Goal: Information Seeking & Learning: Learn about a topic

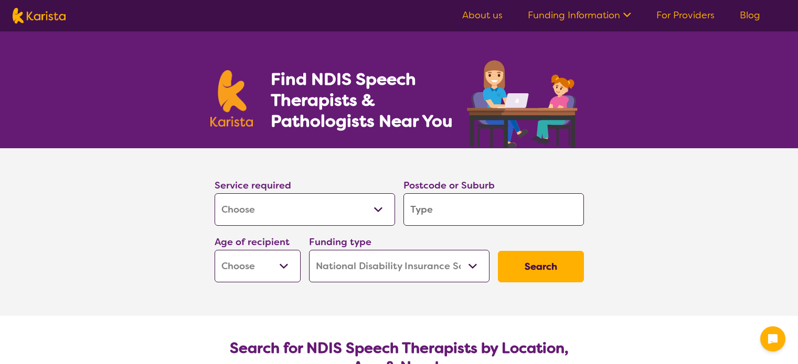
select select "[MEDICAL_DATA]"
select select "NDIS"
select select "[MEDICAL_DATA]"
select select "NDIS"
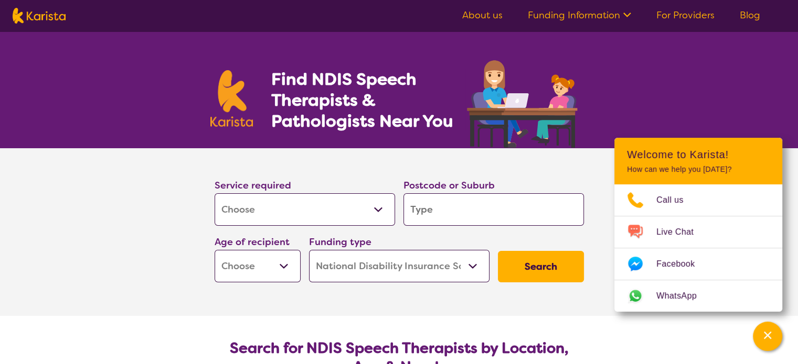
drag, startPoint x: 435, startPoint y: 210, endPoint x: 402, endPoint y: 217, distance: 33.3
click at [402, 217] on div "Postcode or Suburb" at bounding box center [493, 202] width 189 height 57
click at [285, 268] on select "Early Childhood - 0 to 9 Child - 10 to 11 Adolescent - 12 to 17 Adult - 18 to 6…" at bounding box center [257, 266] width 86 height 33
select select "AD"
click at [214, 250] on select "Early Childhood - 0 to 9 Child - 10 to 11 Adolescent - 12 to 17 Adult - 18 to 6…" at bounding box center [257, 266] width 86 height 33
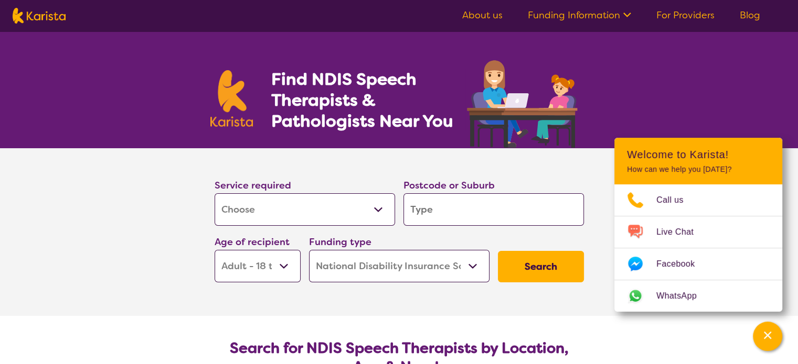
select select "AD"
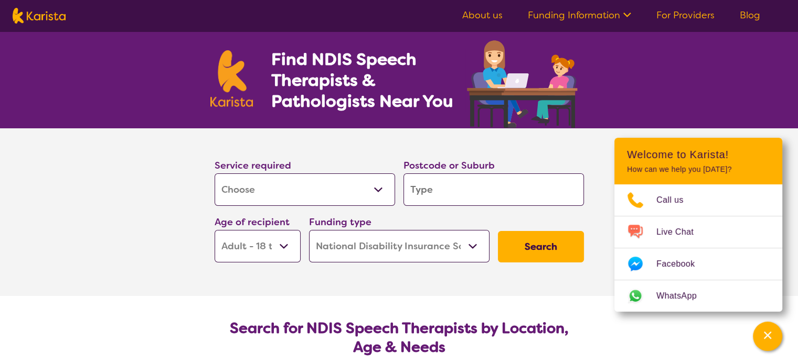
scroll to position [52, 0]
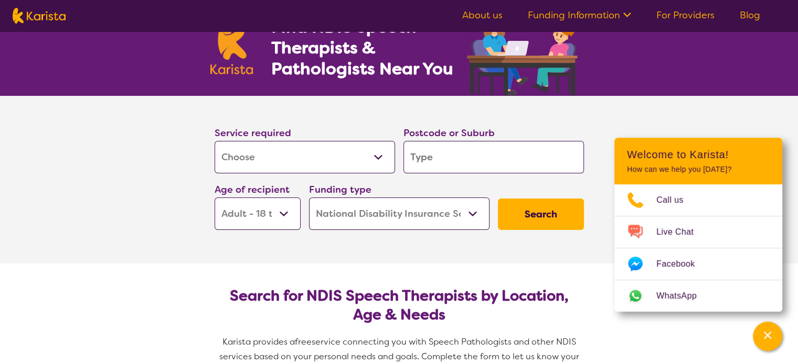
click at [541, 211] on button "Search" at bounding box center [541, 214] width 86 height 31
type input "4"
type input "40"
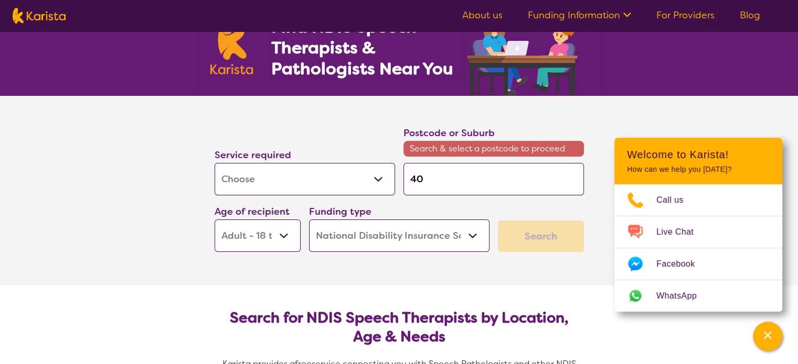
type input "406"
type input "4069"
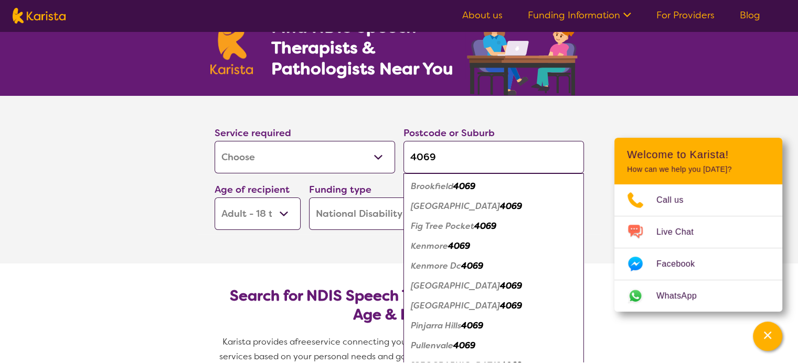
type input "4069"
click at [447, 306] on em "Kenmore Hills" at bounding box center [455, 305] width 89 height 11
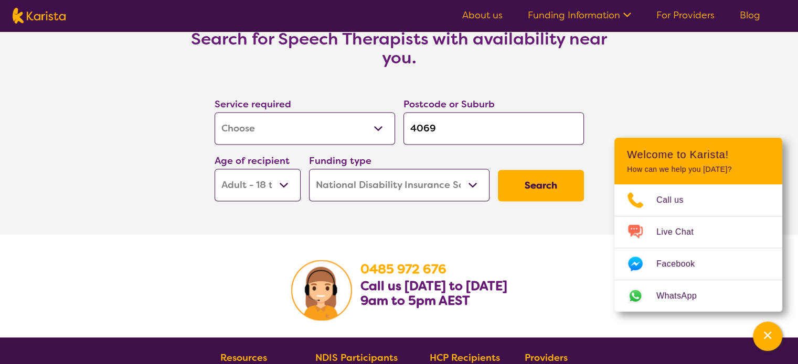
scroll to position [1521, 0]
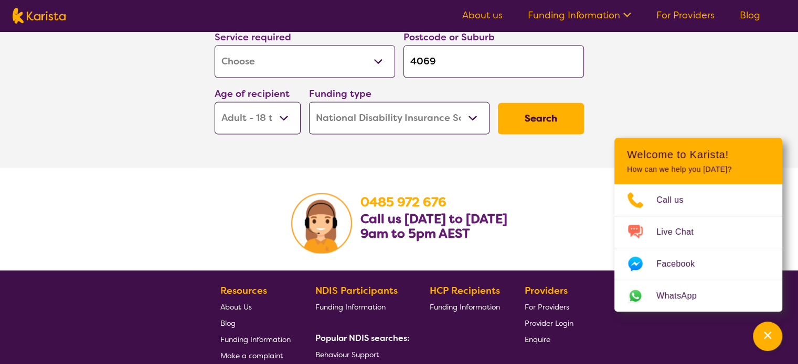
click at [538, 115] on button "Search" at bounding box center [541, 118] width 86 height 31
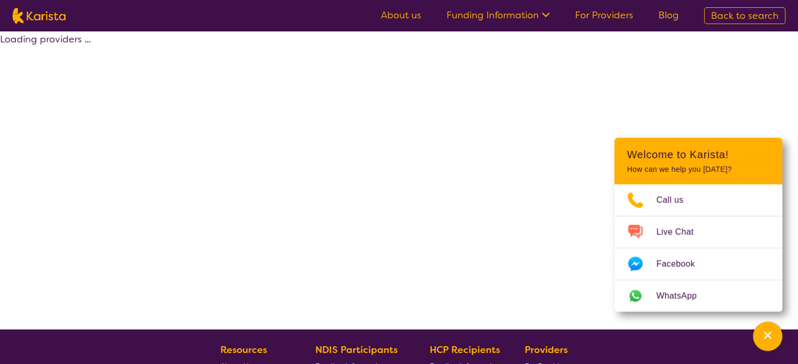
select select "by_score"
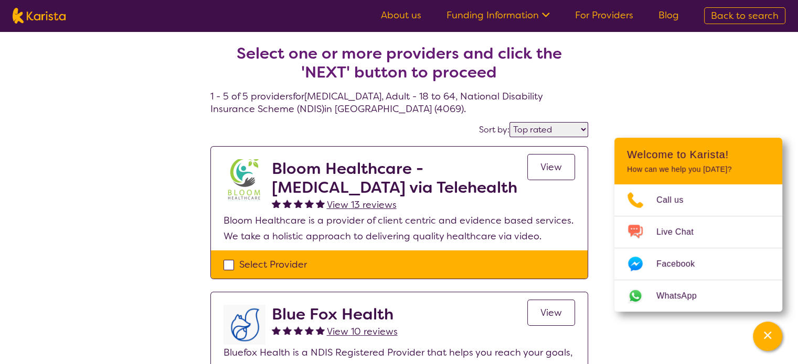
select select "[MEDICAL_DATA]"
select select "AD"
select select "NDIS"
select select "[MEDICAL_DATA]"
select select "AD"
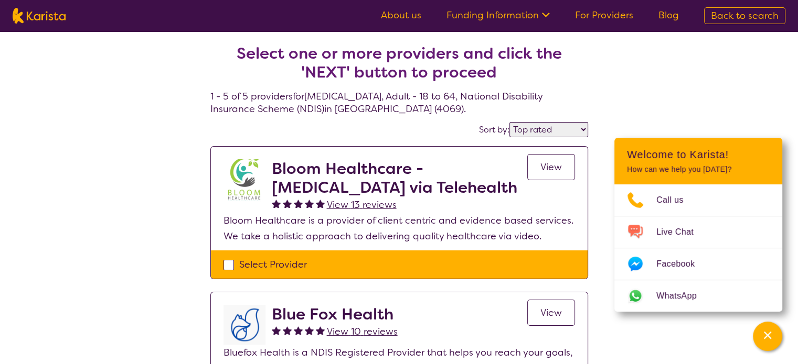
select select "NDIS"
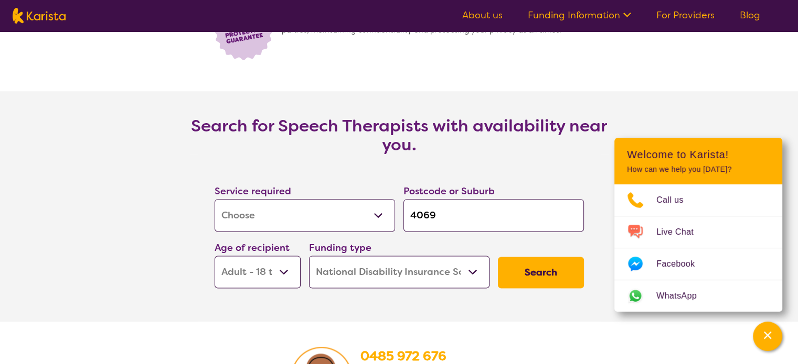
scroll to position [1363, 0]
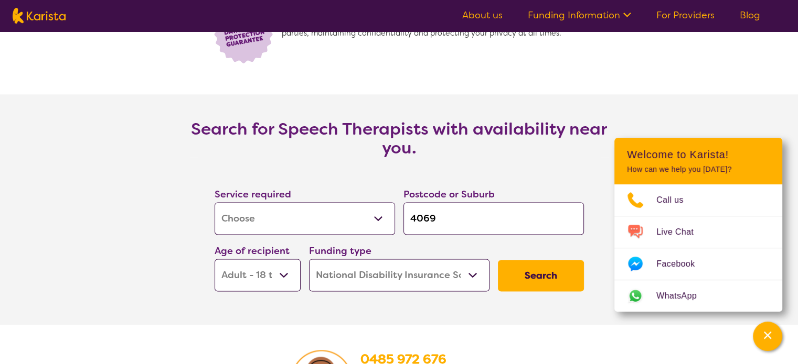
click at [435, 217] on input "4069" at bounding box center [493, 218] width 180 height 33
type input "406"
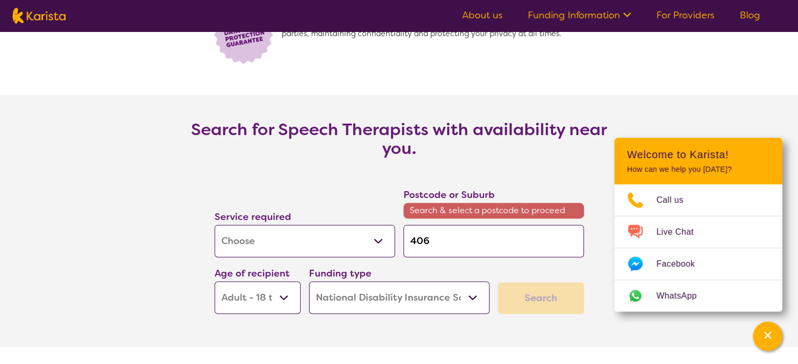
type input "4066"
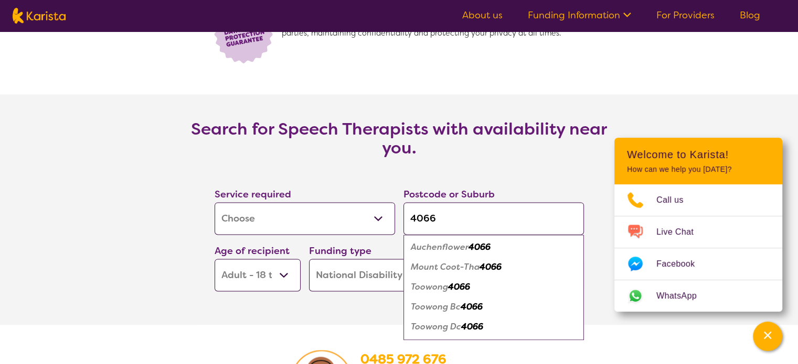
type input "4066"
click at [428, 287] on em "Toowong" at bounding box center [429, 287] width 37 height 11
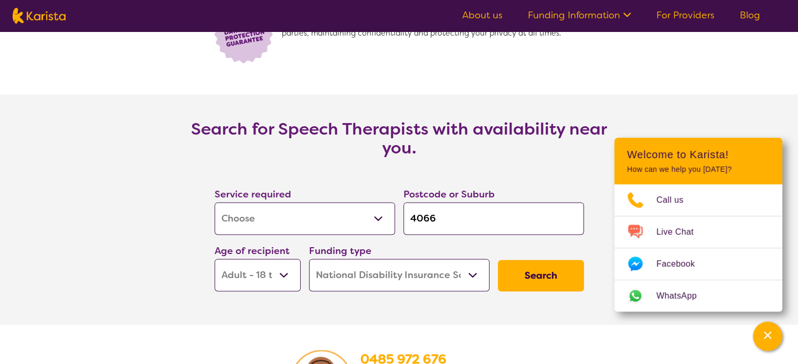
click at [529, 273] on button "Search" at bounding box center [541, 275] width 86 height 31
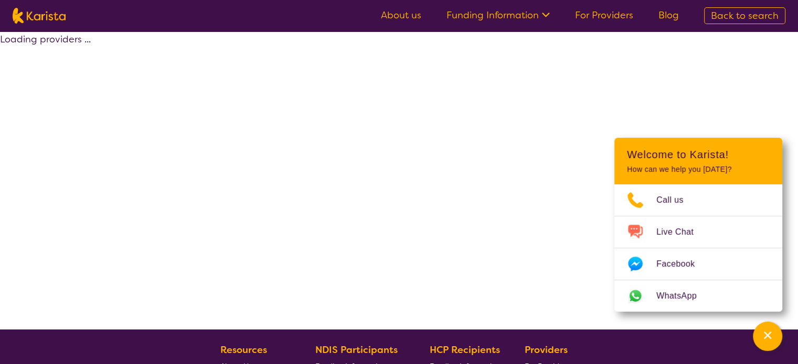
select select "by_score"
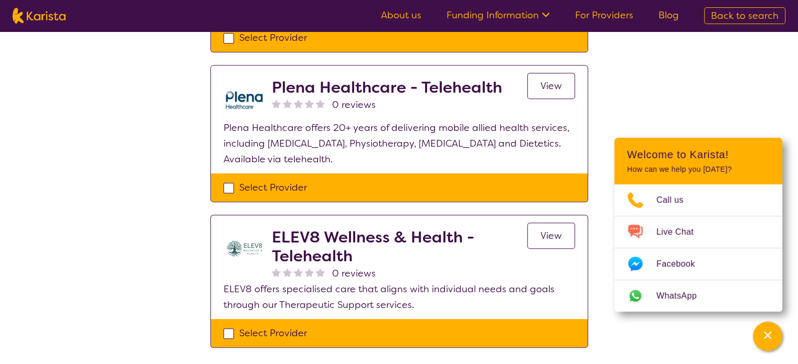
scroll to position [472, 0]
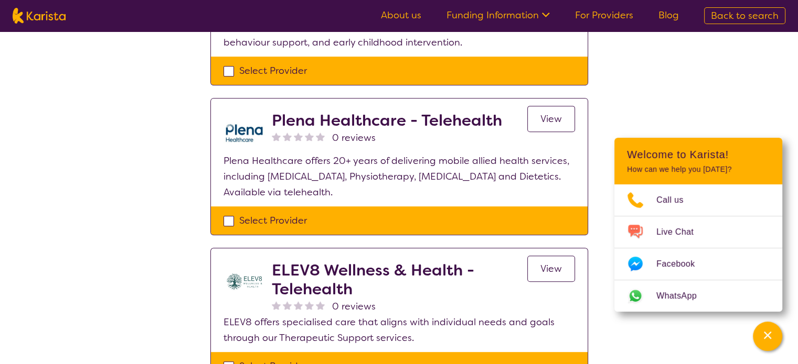
click at [552, 115] on span "View" at bounding box center [550, 119] width 21 height 13
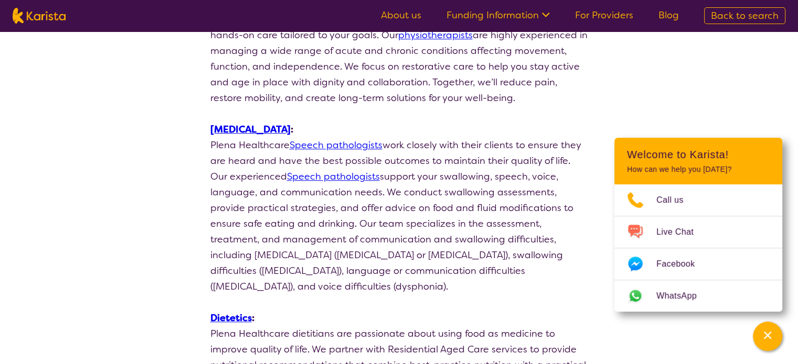
scroll to position [682, 0]
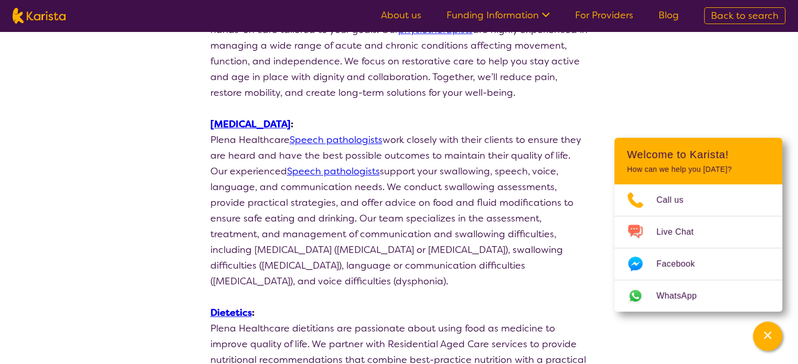
click at [316, 142] on link "Speech pathologists" at bounding box center [335, 140] width 93 height 13
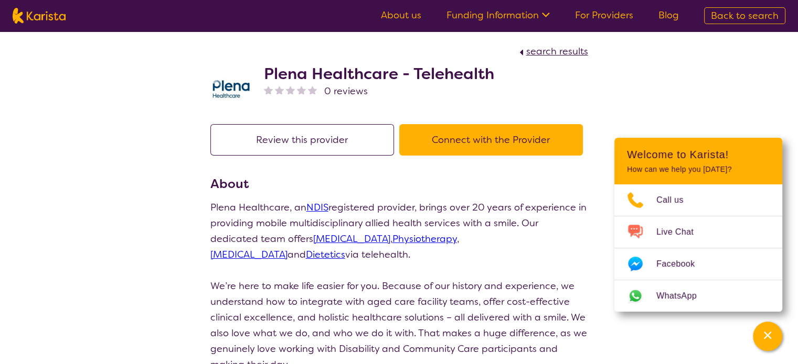
scroll to position [0, 0]
click at [554, 51] on span "search results" at bounding box center [557, 52] width 62 height 13
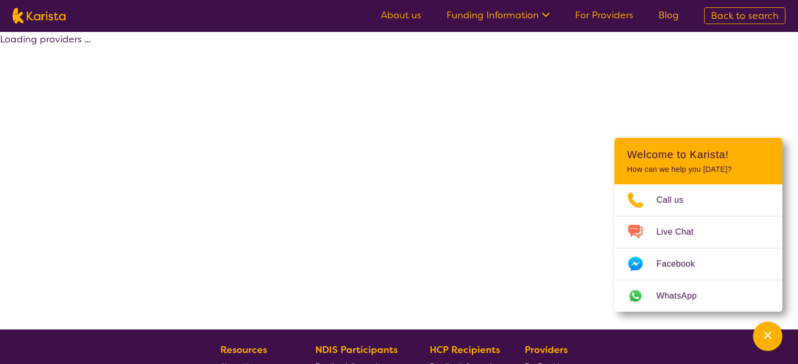
select select "by_score"
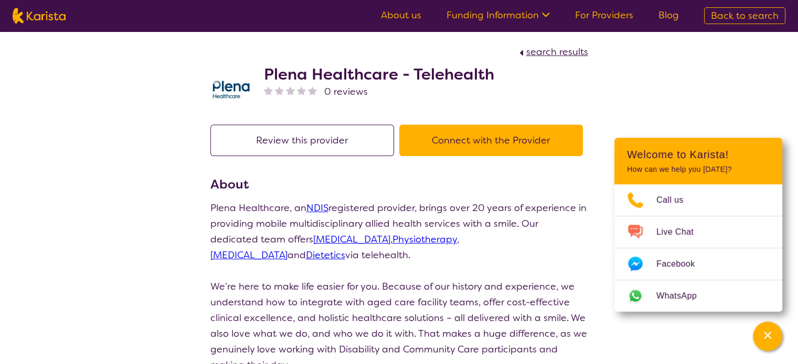
click at [573, 50] on span "search results" at bounding box center [557, 52] width 62 height 13
select select "by_score"
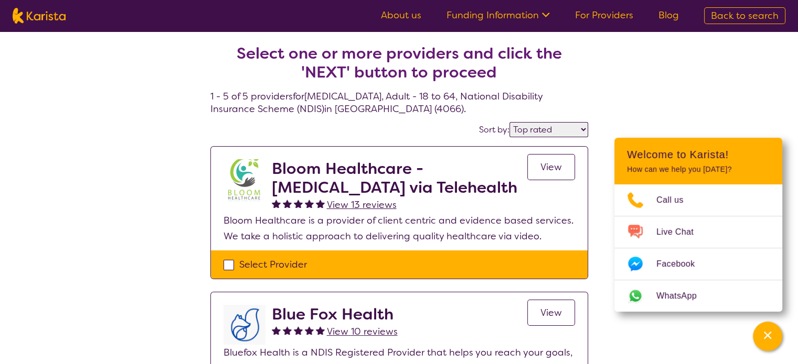
scroll to position [472, 0]
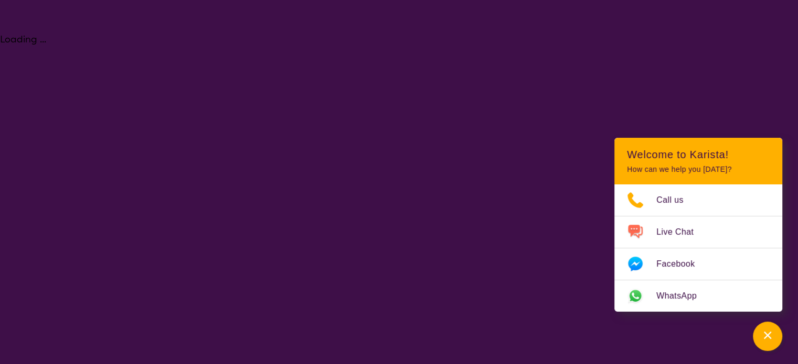
select select "[MEDICAL_DATA]"
select select "AD"
select select "NDIS"
select select "[MEDICAL_DATA]"
select select "AD"
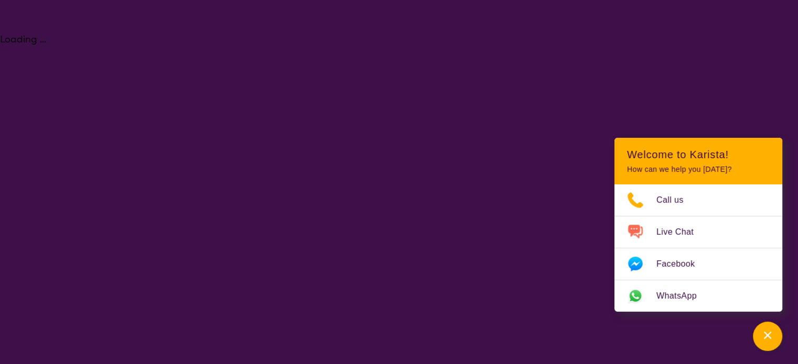
select select "NDIS"
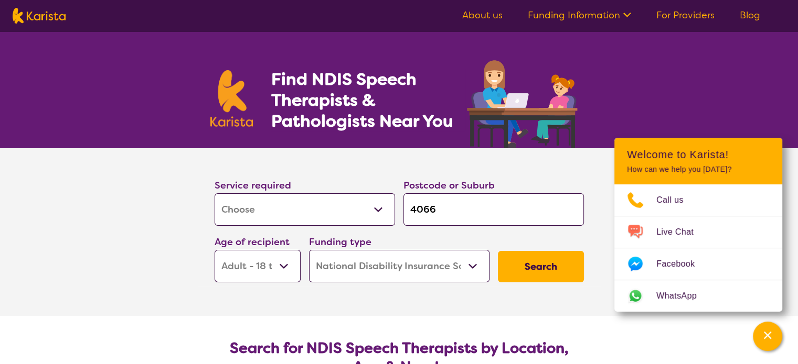
drag, startPoint x: 442, startPoint y: 207, endPoint x: 407, endPoint y: 207, distance: 35.1
click at [408, 207] on input "4066" at bounding box center [493, 209] width 180 height 33
type input "4"
type input "40"
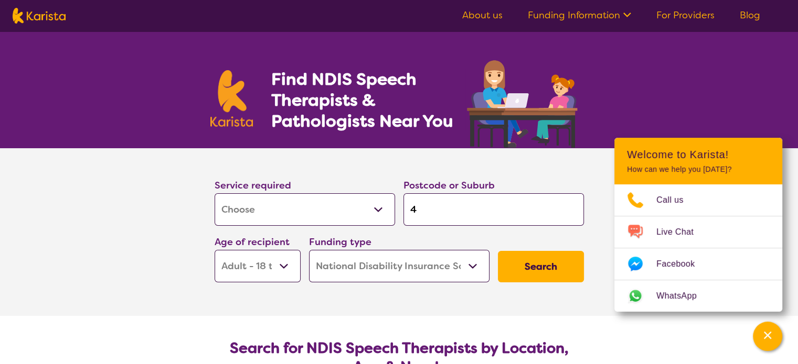
type input "40"
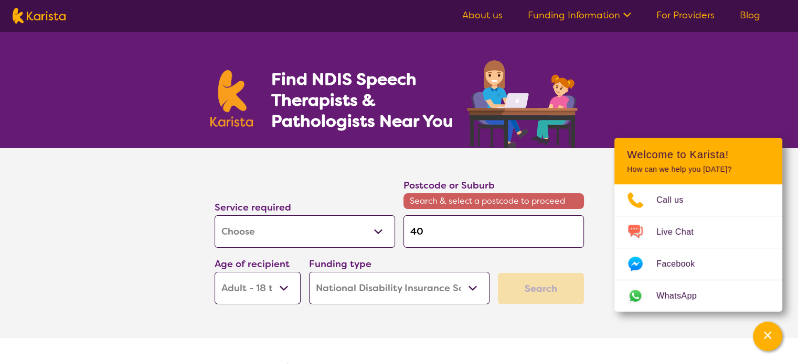
type input "406"
type input "4068"
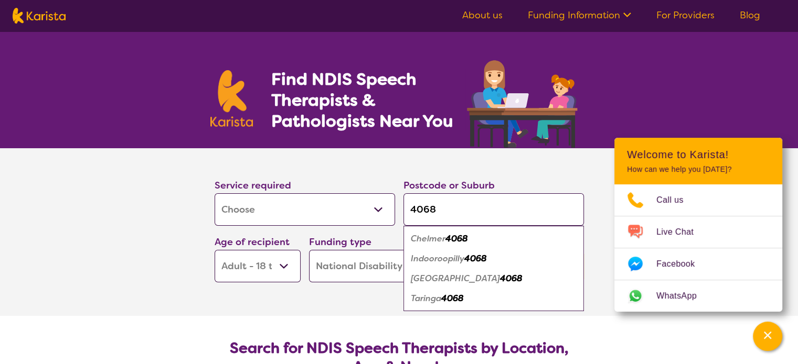
type input "4068"
click at [482, 256] on em "4068" at bounding box center [475, 258] width 23 height 11
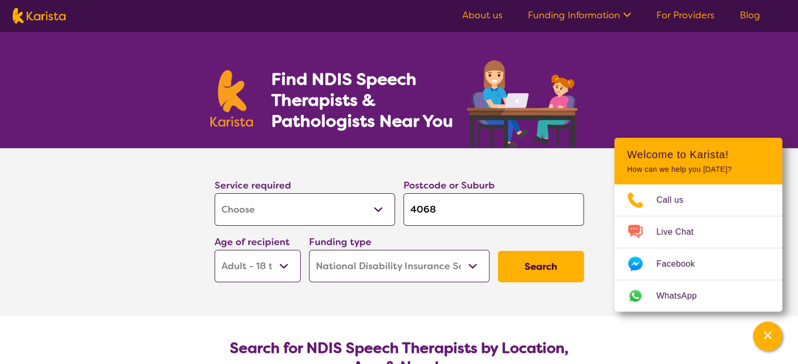
click at [532, 273] on button "Search" at bounding box center [541, 266] width 86 height 31
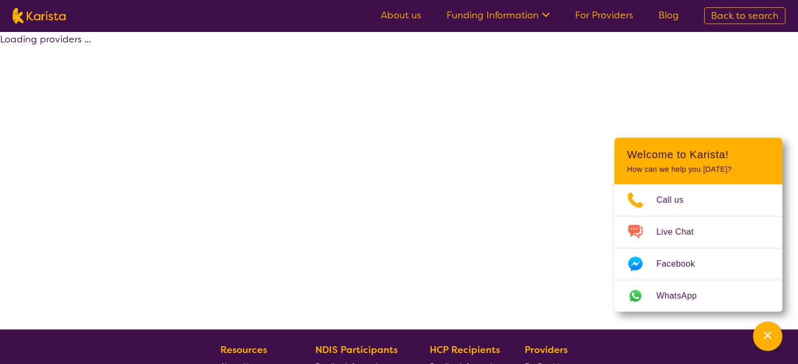
select select "by_score"
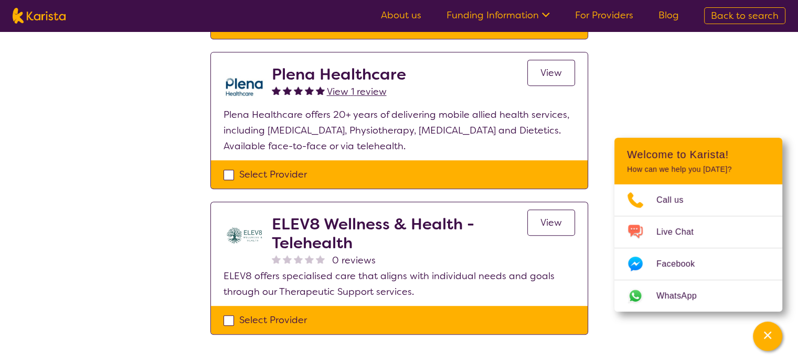
scroll to position [524, 0]
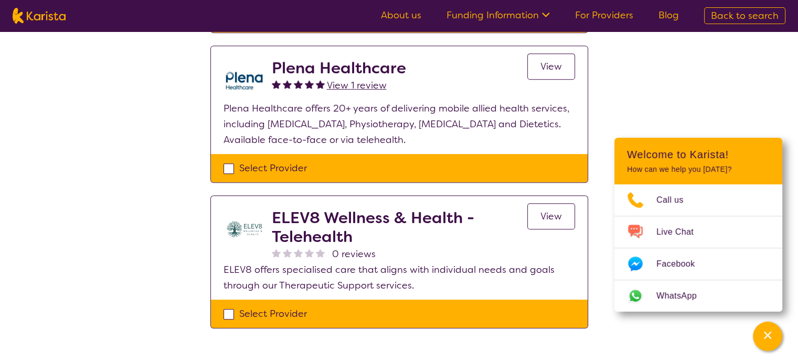
click at [547, 214] on span "View" at bounding box center [550, 216] width 21 height 13
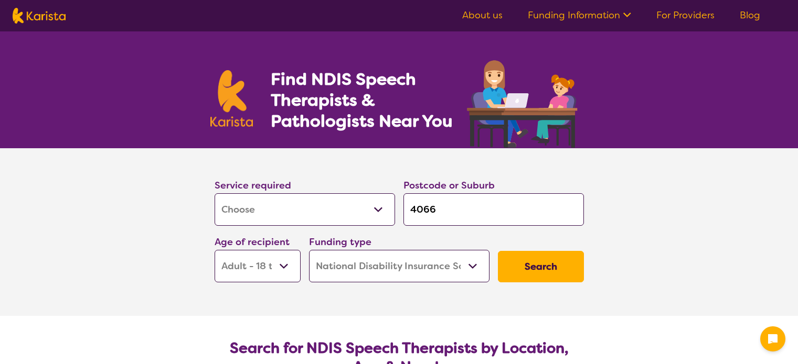
select select "[MEDICAL_DATA]"
select select "AD"
select select "NDIS"
select select "[MEDICAL_DATA]"
select select "AD"
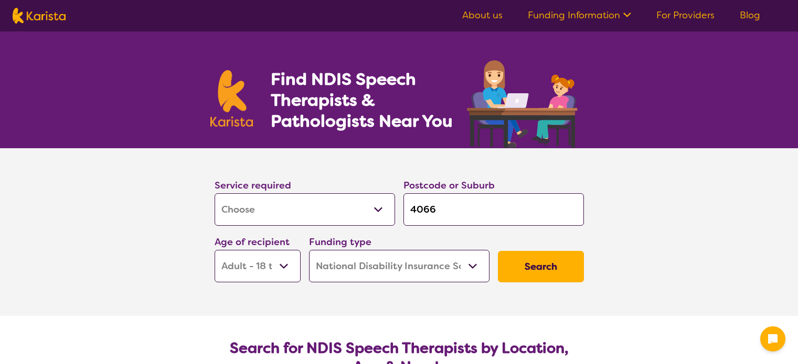
select select "NDIS"
